Goal: Navigation & Orientation: Find specific page/section

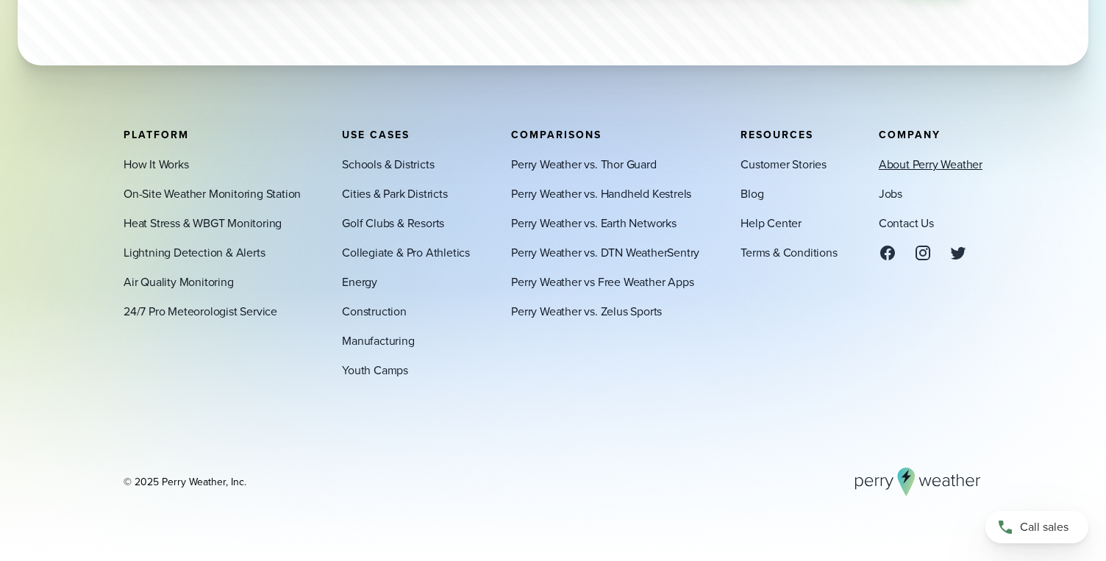
scroll to position [5109, 0]
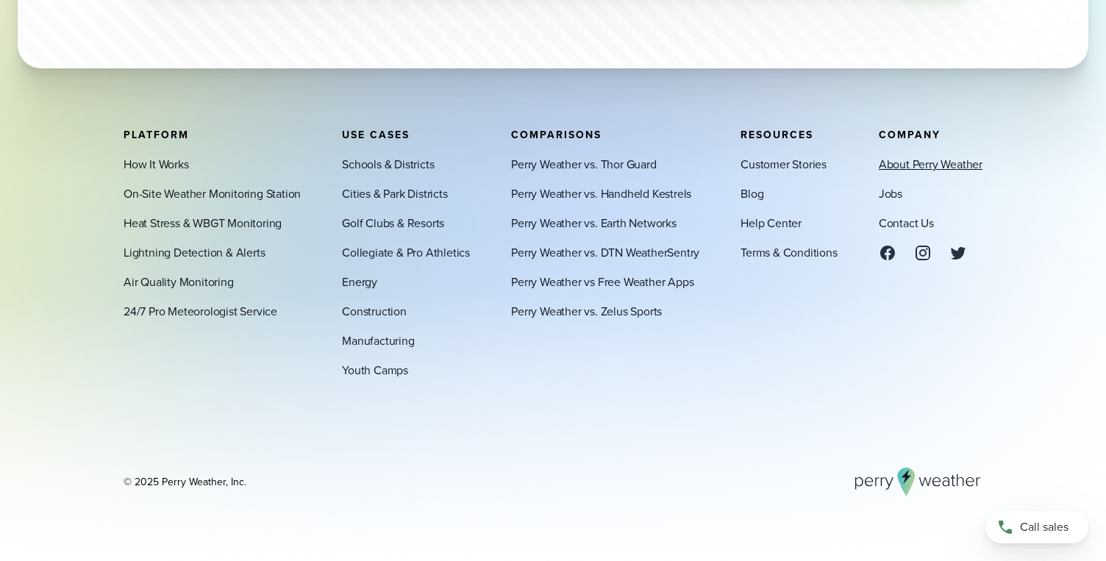
click at [893, 165] on link "About Perry Weather" at bounding box center [931, 164] width 104 height 18
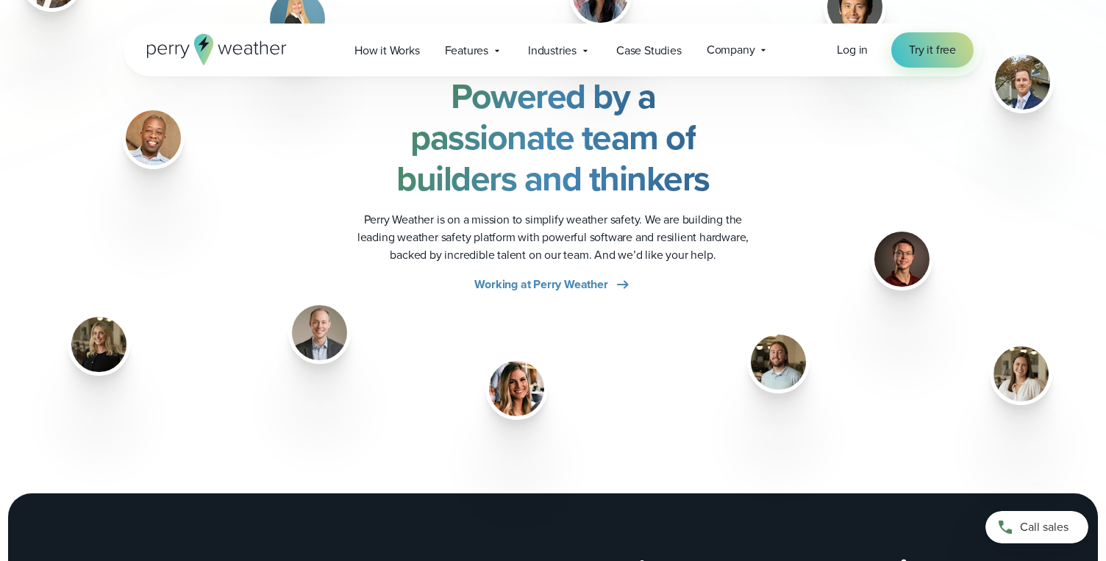
scroll to position [1918, 0]
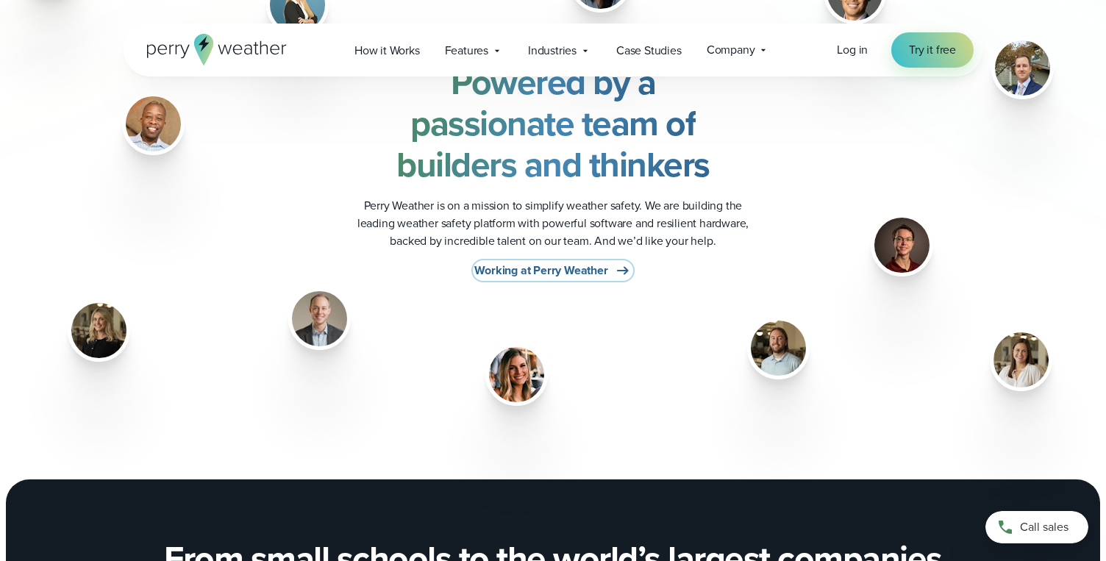
click at [580, 272] on span "Working at Perry Weather" at bounding box center [540, 271] width 133 height 18
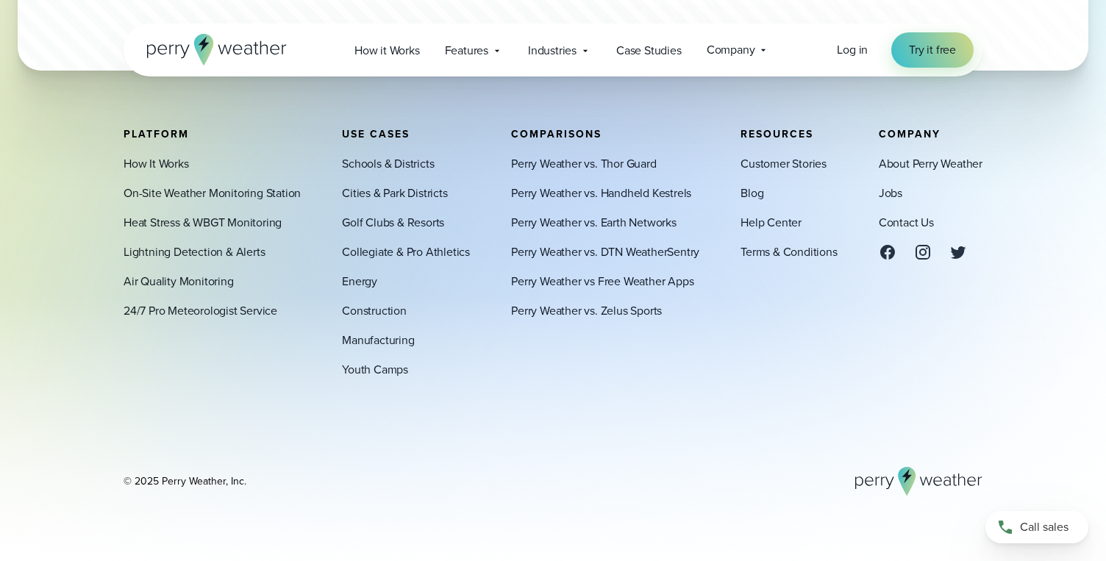
scroll to position [4256, 0]
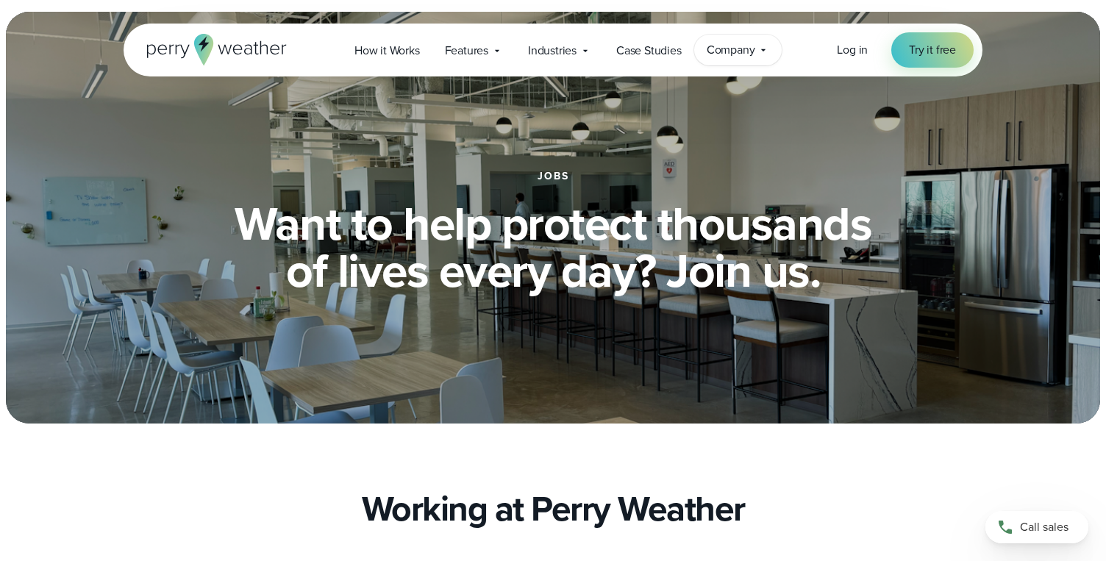
click at [739, 49] on span "Company" at bounding box center [731, 50] width 49 height 18
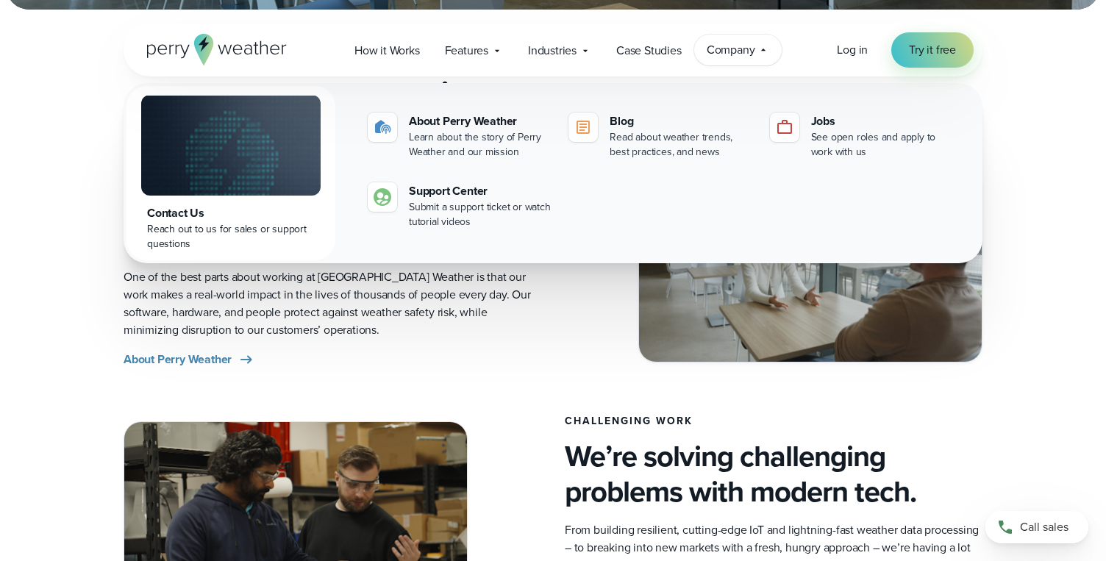
scroll to position [416, 0]
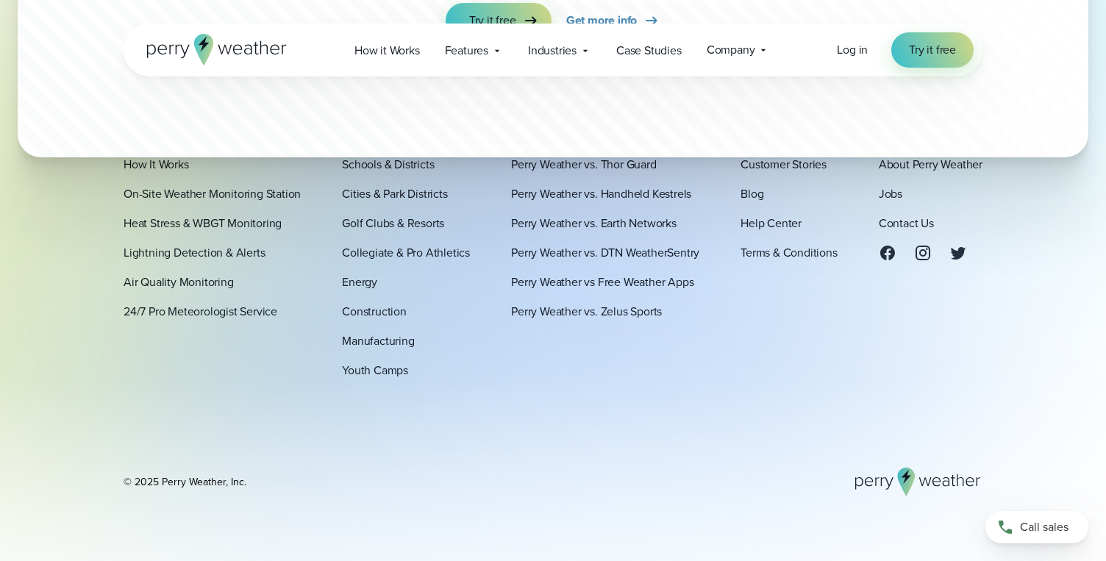
scroll to position [3893, 0]
